Goal: Information Seeking & Learning: Find specific fact

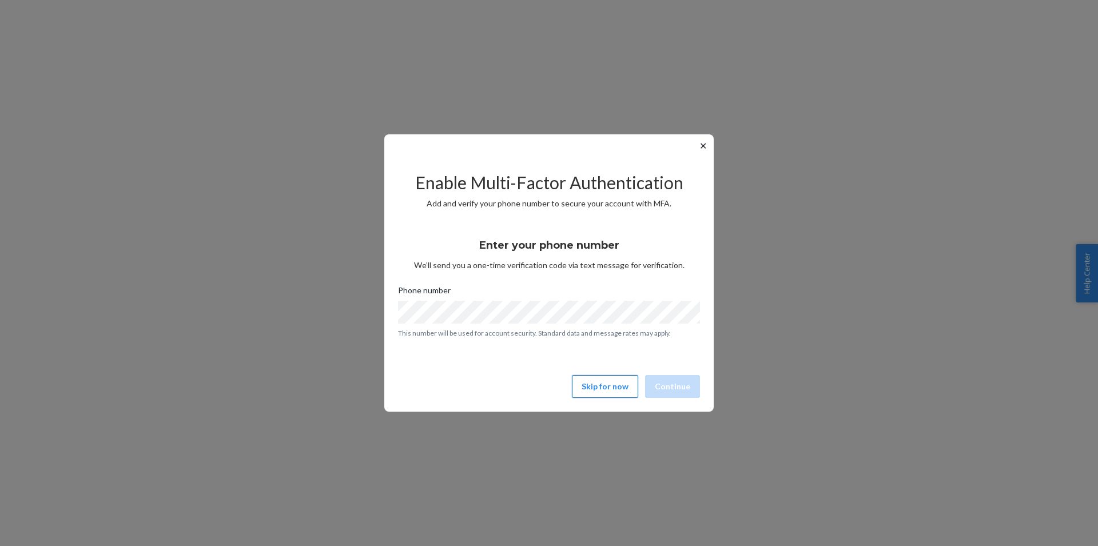
click at [595, 393] on button "Skip for now" at bounding box center [605, 386] width 66 height 23
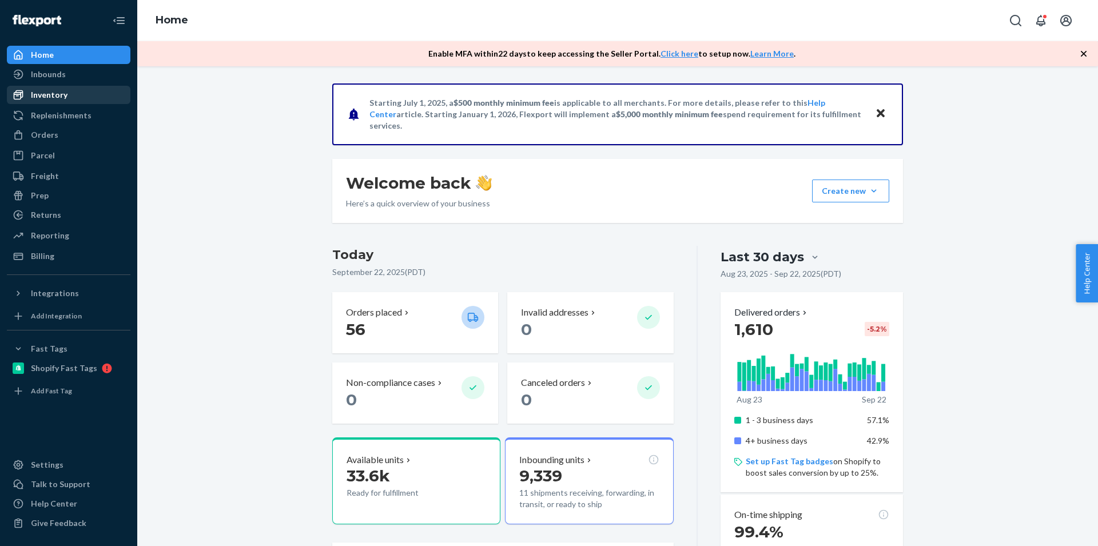
click at [50, 93] on div "Inventory" at bounding box center [49, 94] width 37 height 11
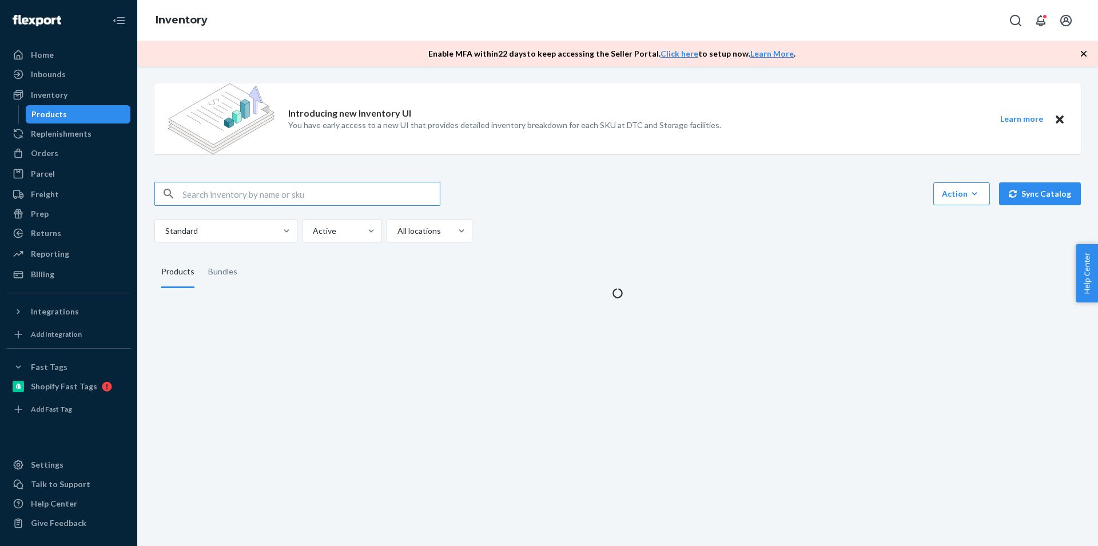
click at [293, 190] on input "text" at bounding box center [310, 193] width 257 height 23
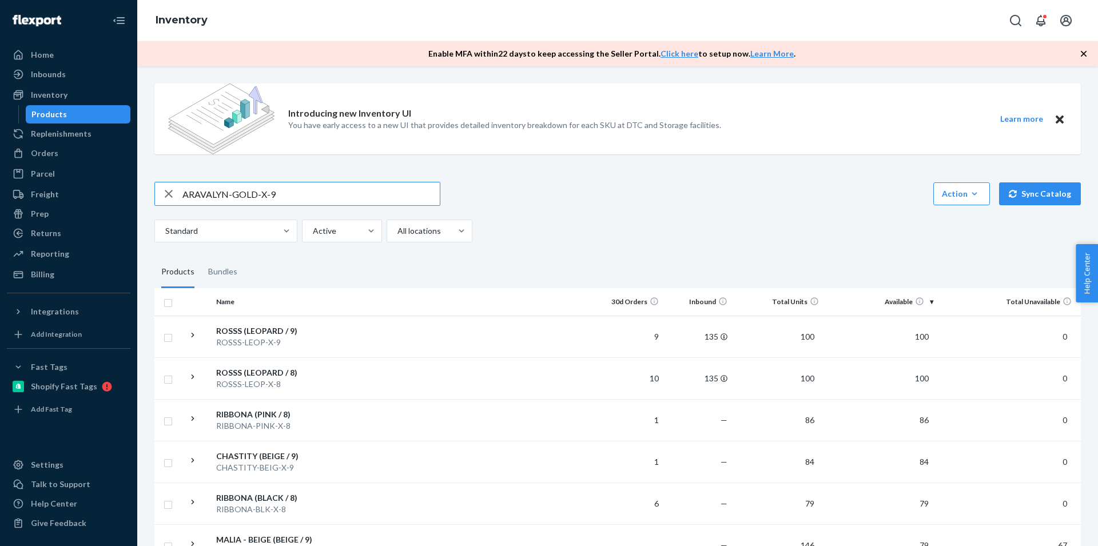
type input "ARAVALYN-GOLD-X-9"
